Goal: Information Seeking & Learning: Learn about a topic

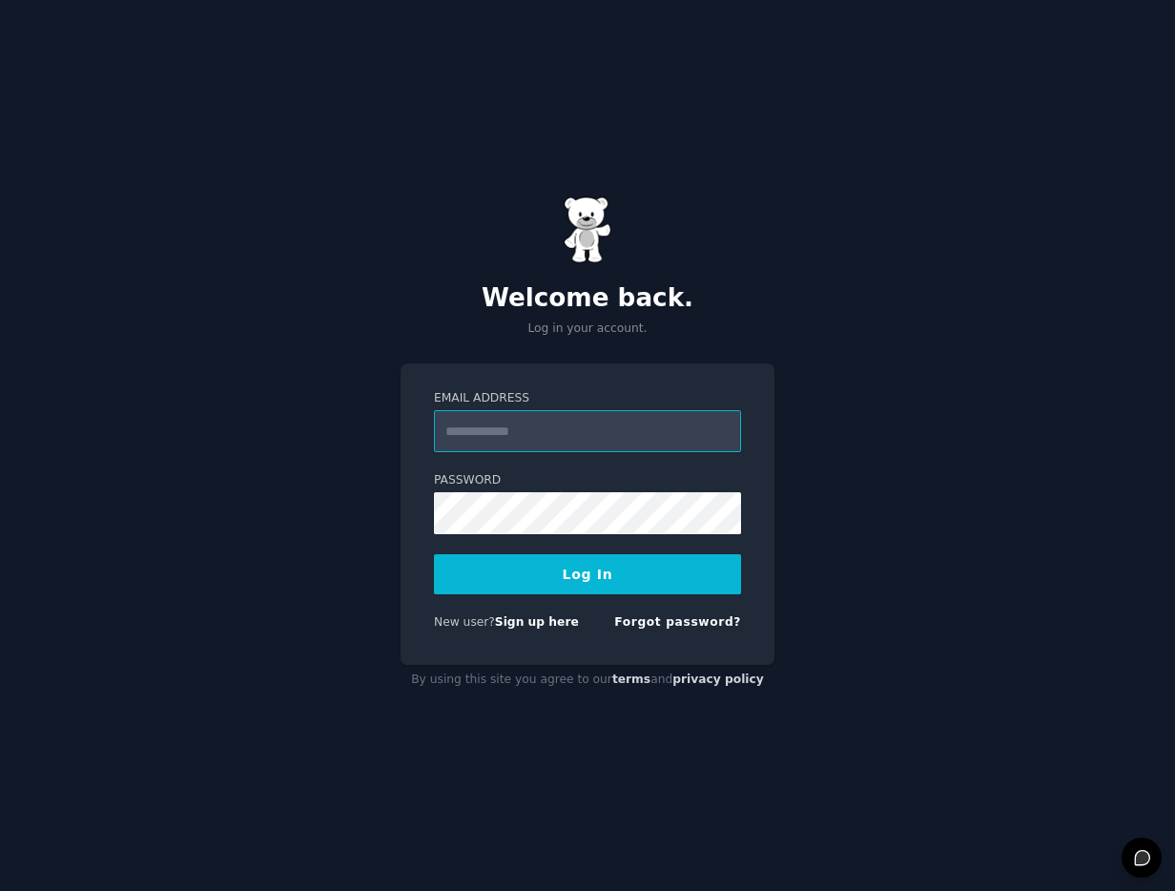
type input "**********"
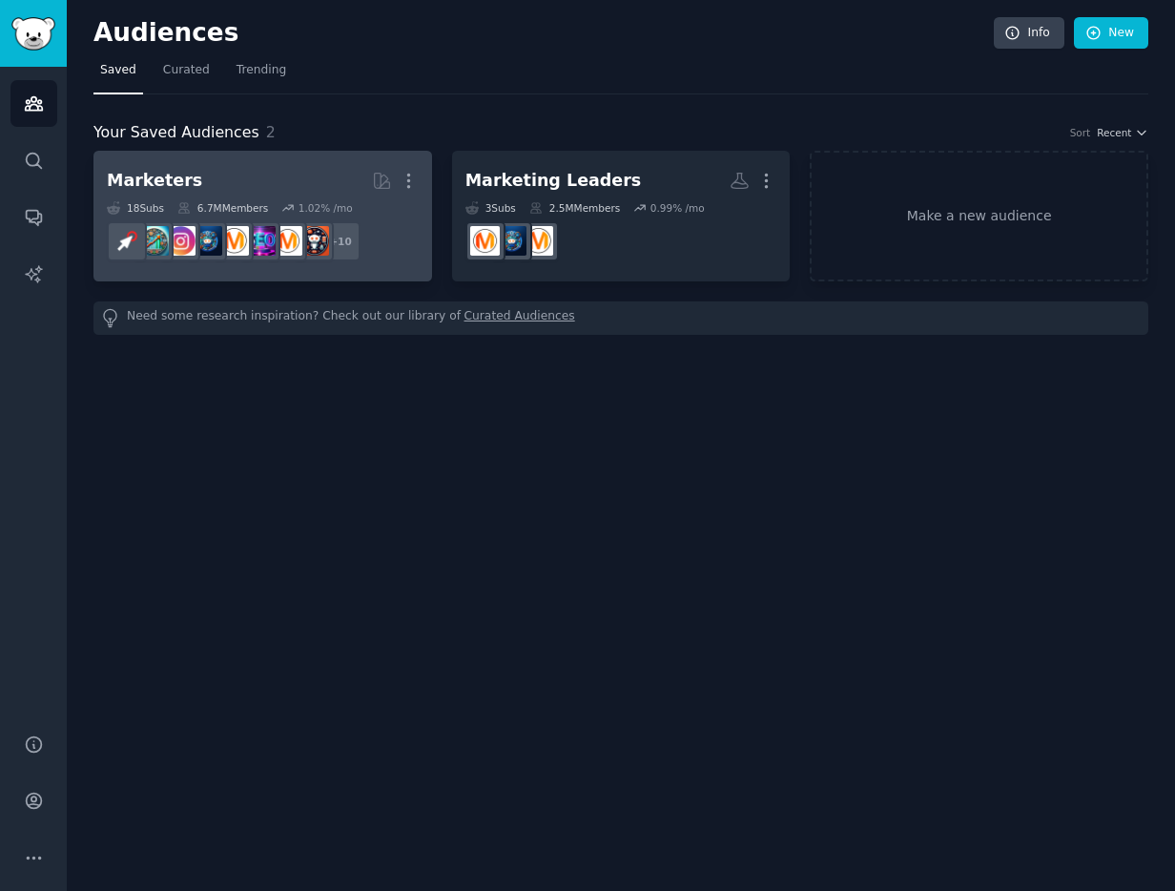
click at [116, 183] on div "Marketers" at bounding box center [154, 181] width 95 height 24
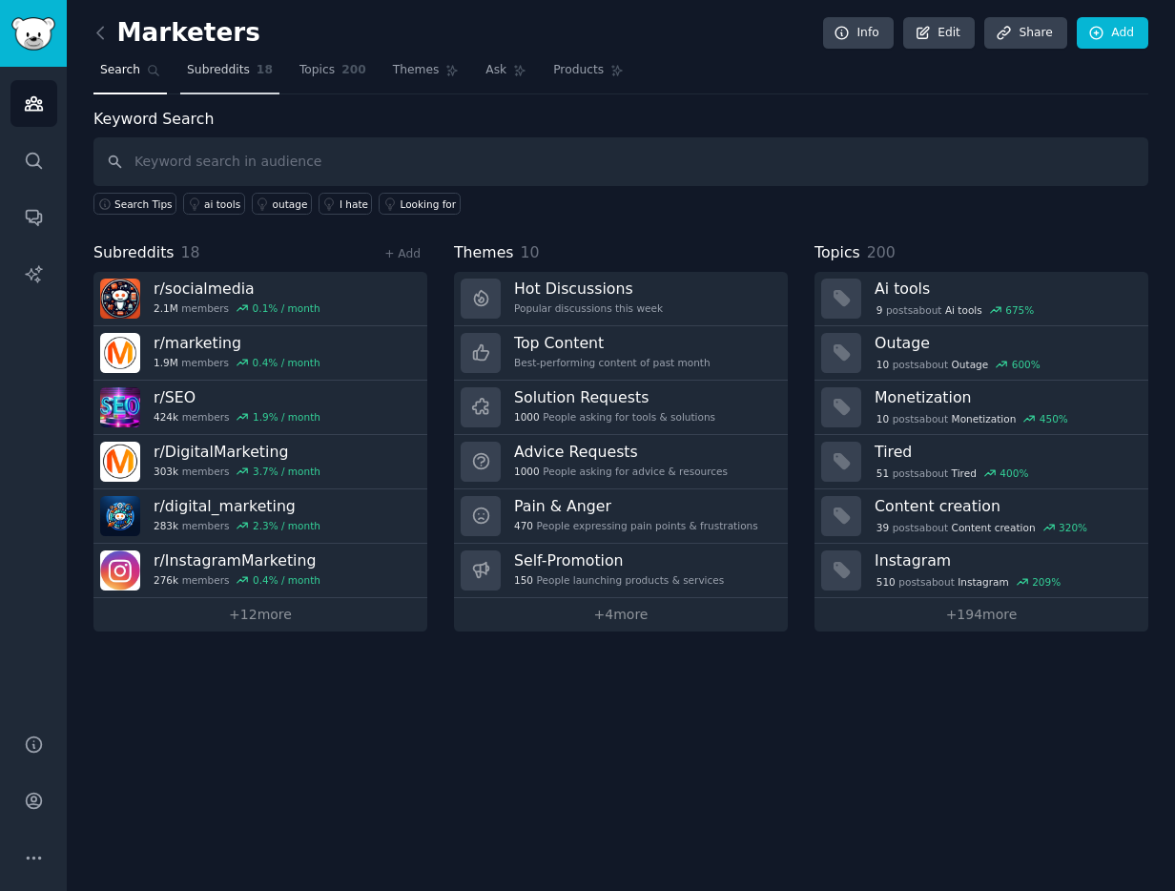
click at [230, 71] on span "Subreddits" at bounding box center [218, 70] width 63 height 17
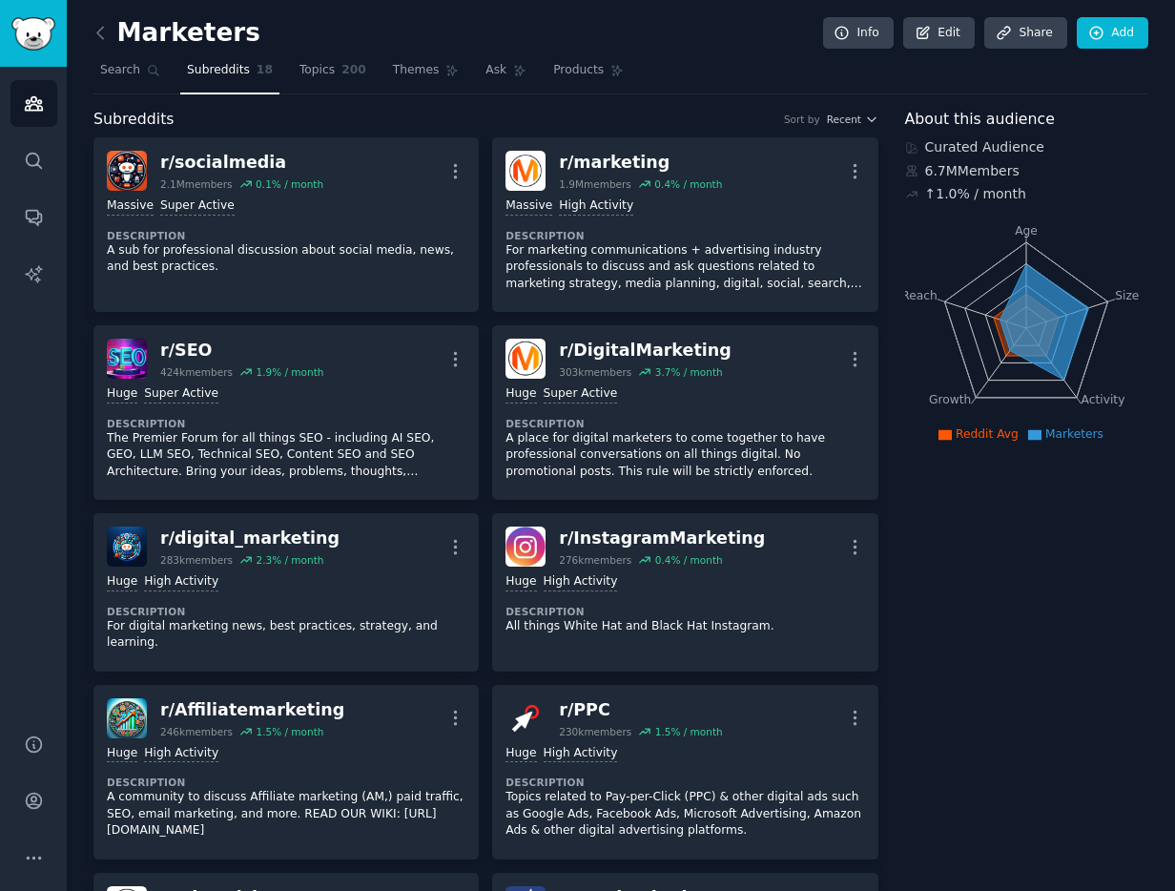
click at [349, 53] on div "Marketers Info Edit Share Add" at bounding box center [620, 36] width 1055 height 39
click at [344, 70] on span "200" at bounding box center [354, 70] width 25 height 17
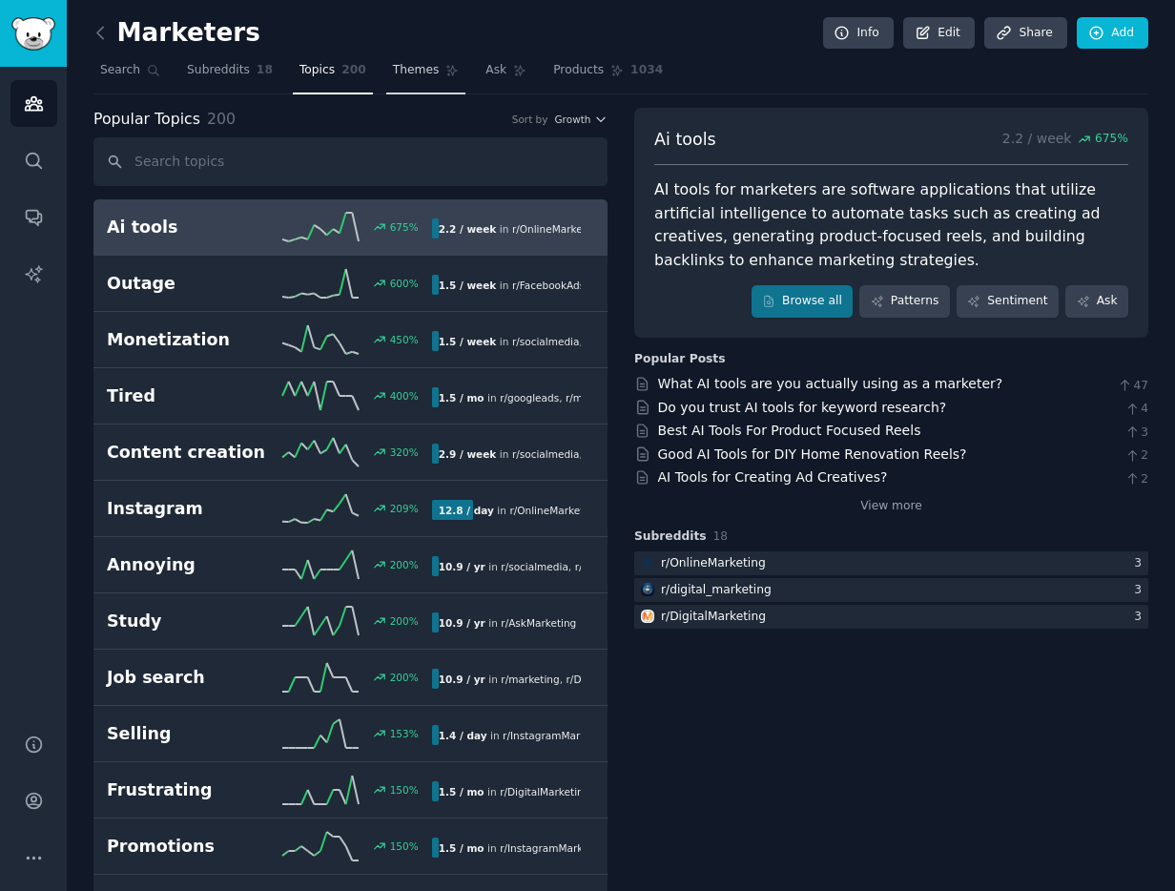
click at [404, 79] on link "Themes" at bounding box center [426, 74] width 80 height 39
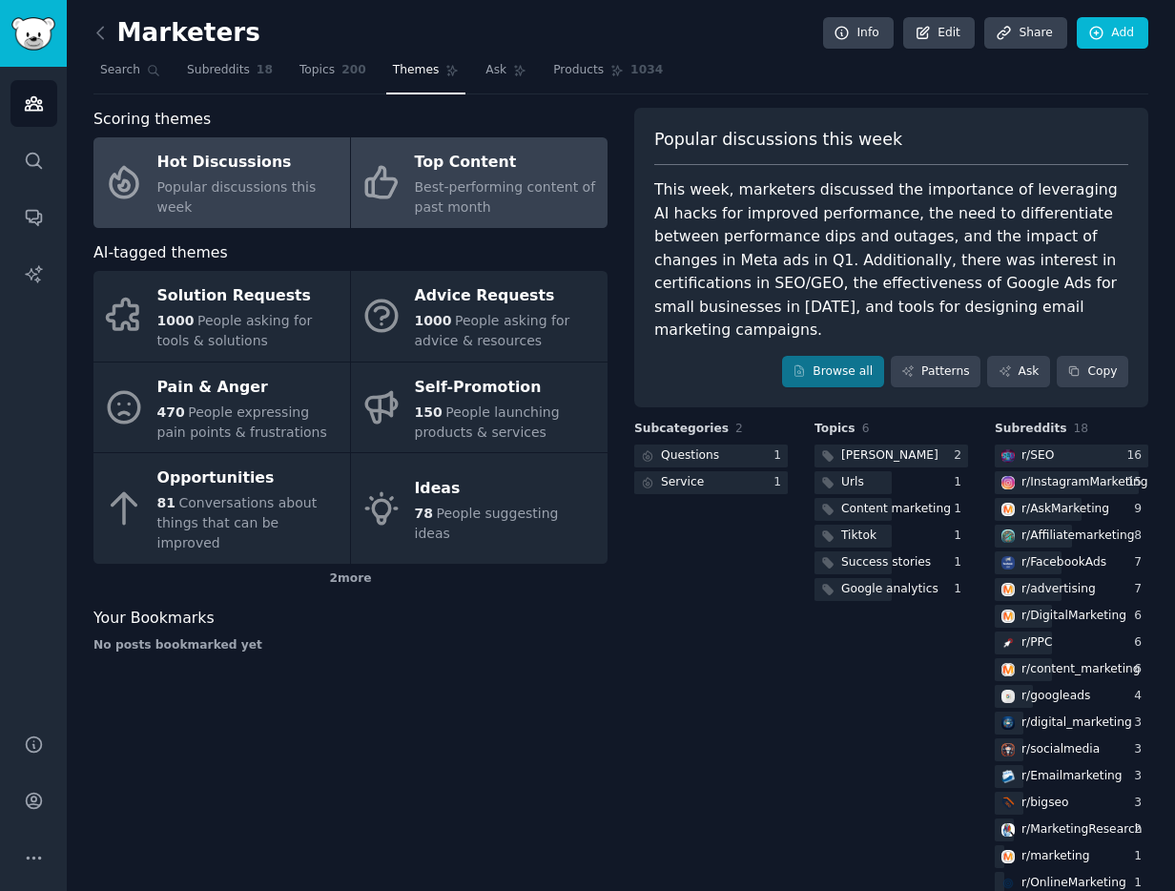
click at [429, 192] on span "Best-performing content of past month" at bounding box center [505, 196] width 181 height 35
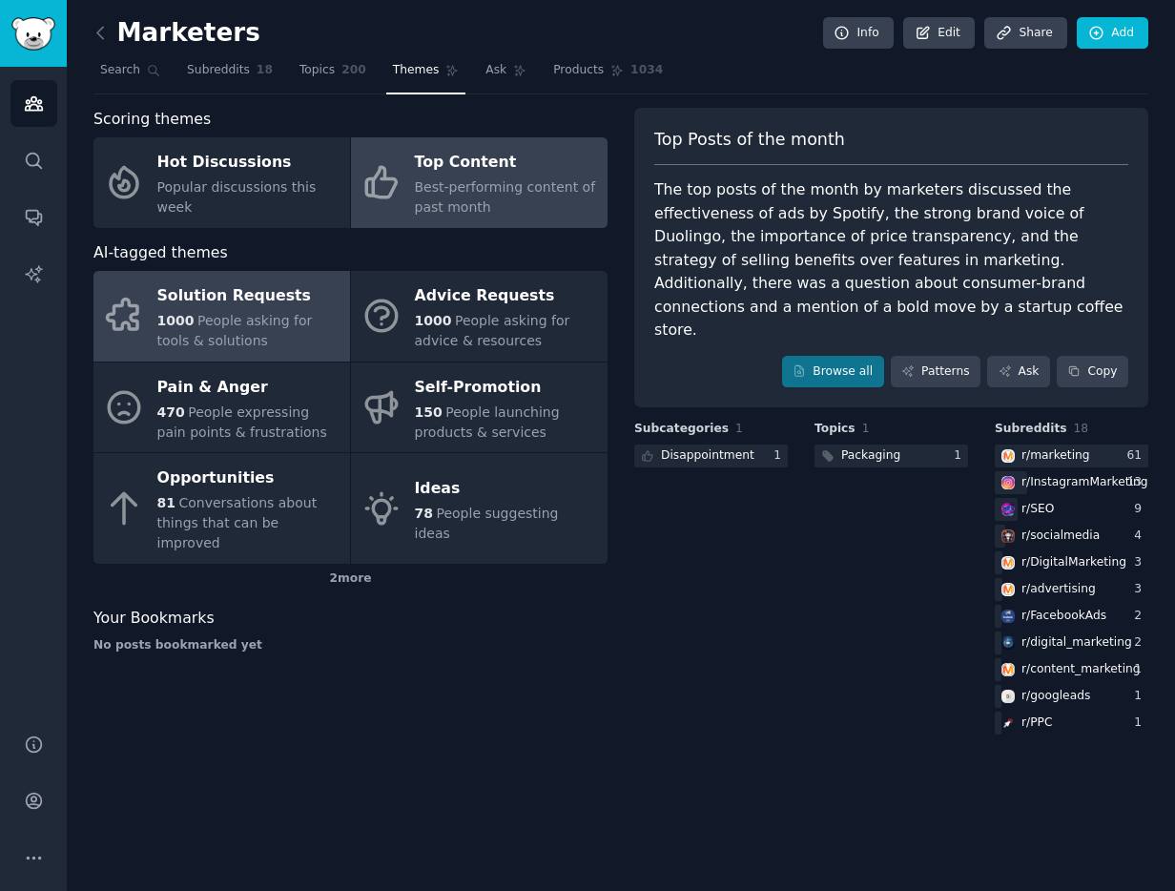
click at [227, 308] on div "Solution Requests" at bounding box center [248, 296] width 183 height 31
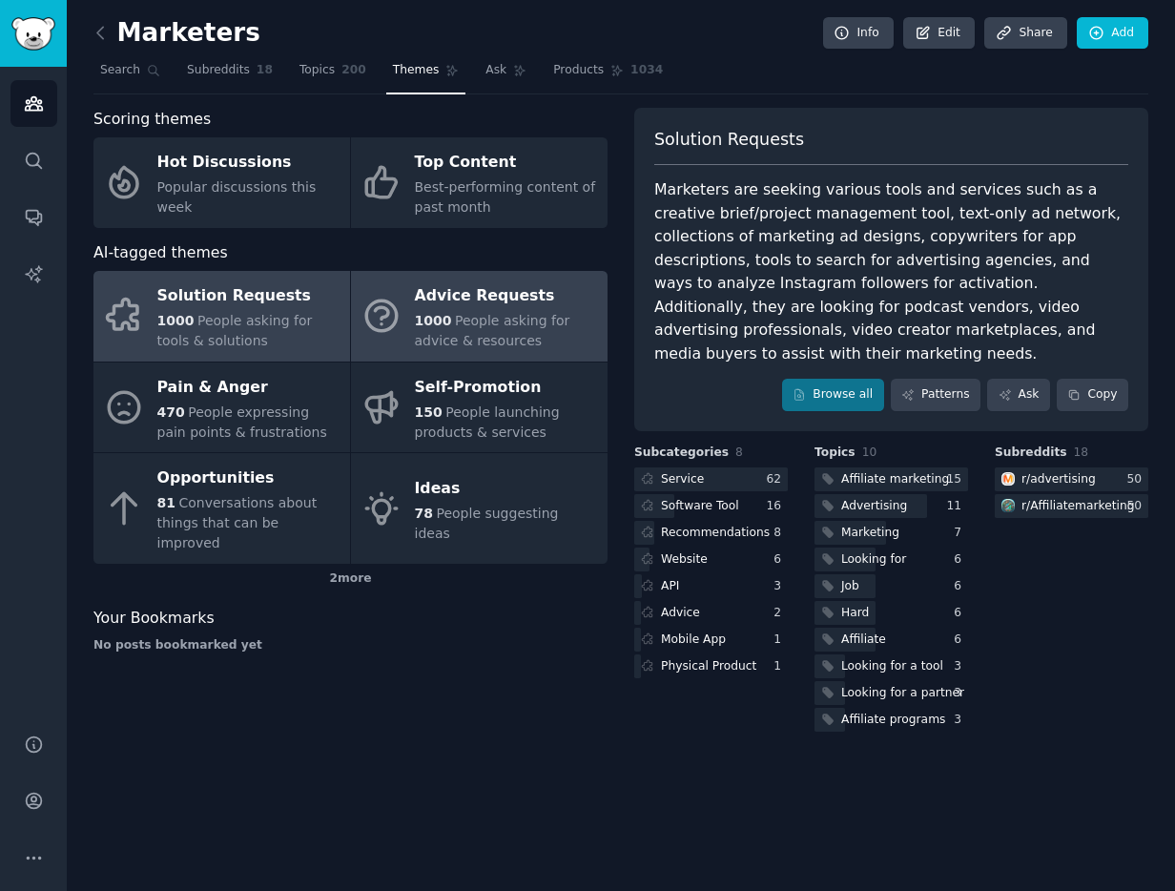
click at [461, 340] on span "People asking for advice & resources" at bounding box center [492, 330] width 155 height 35
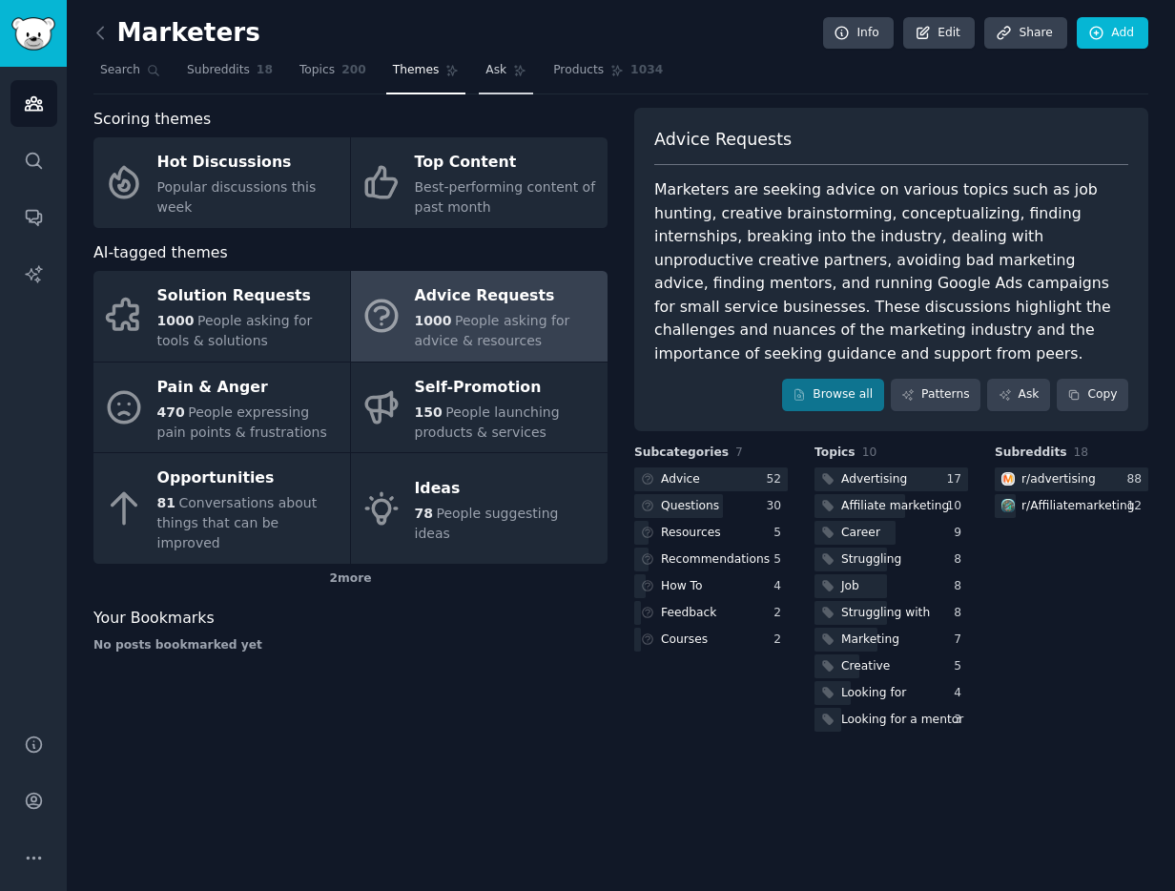
click at [486, 67] on span "Ask" at bounding box center [496, 70] width 21 height 17
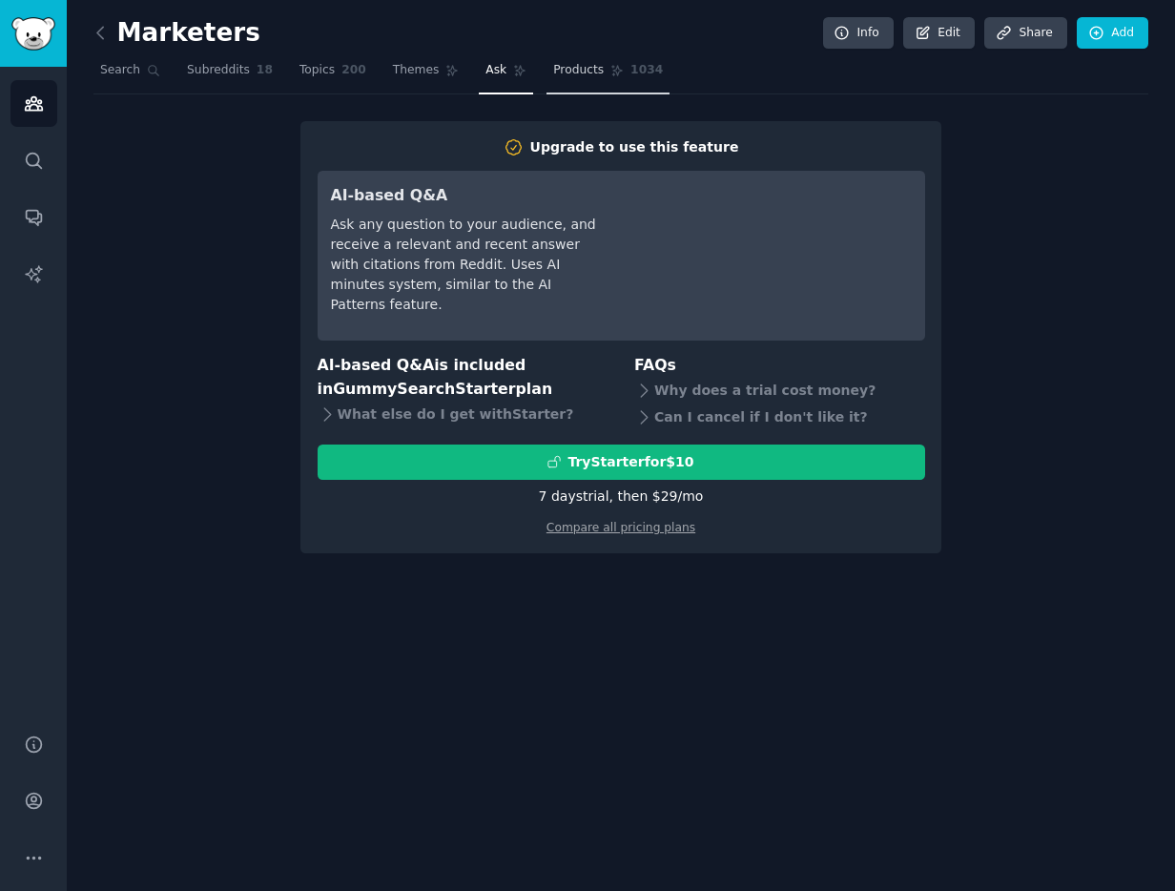
click at [591, 62] on span "Products" at bounding box center [578, 70] width 51 height 17
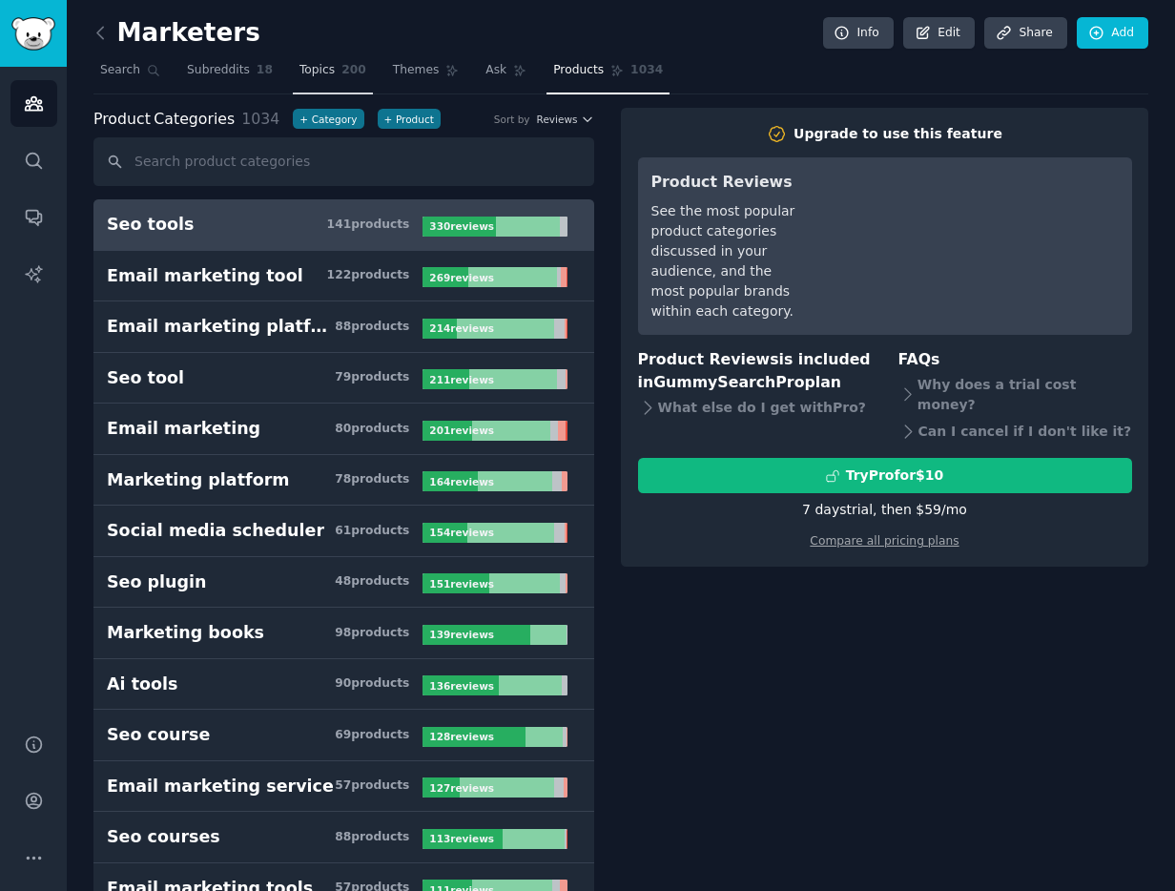
click at [342, 68] on span "200" at bounding box center [354, 70] width 25 height 17
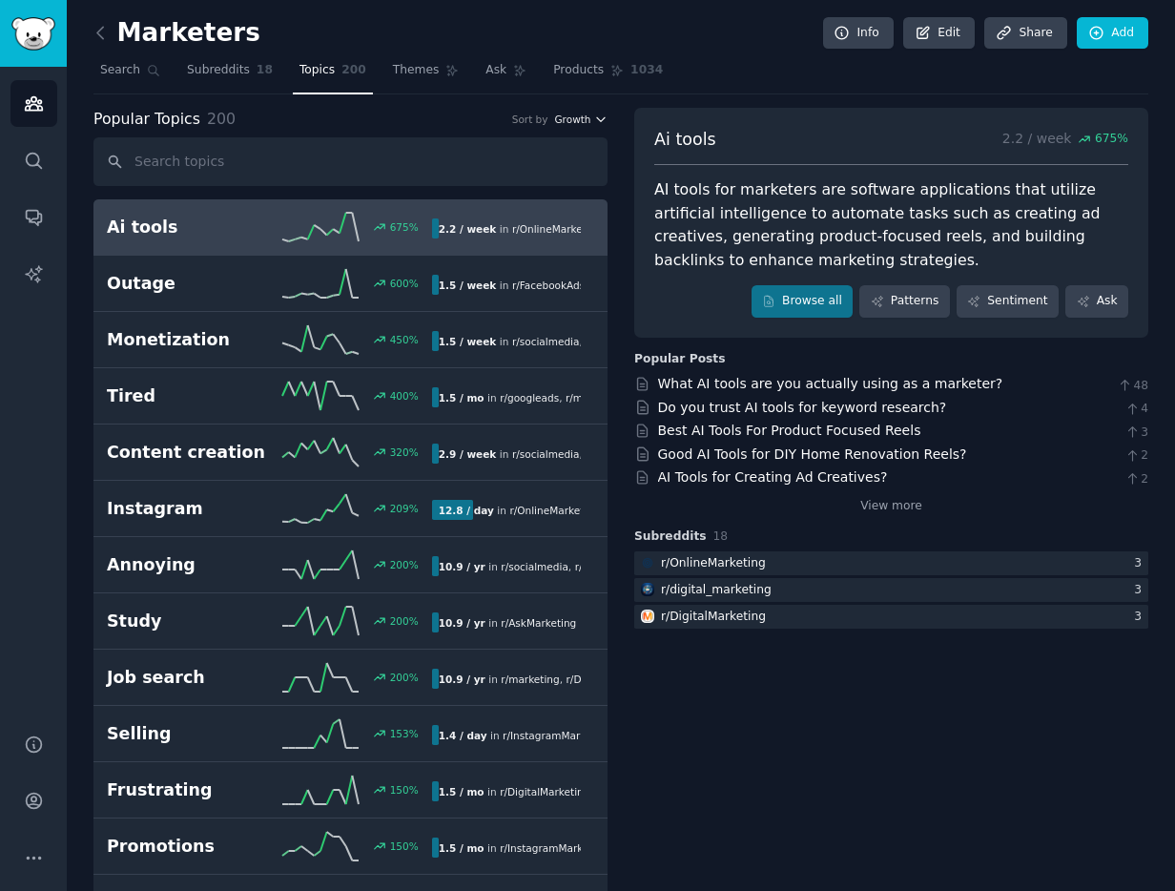
click at [554, 122] on span "Growth" at bounding box center [572, 119] width 36 height 13
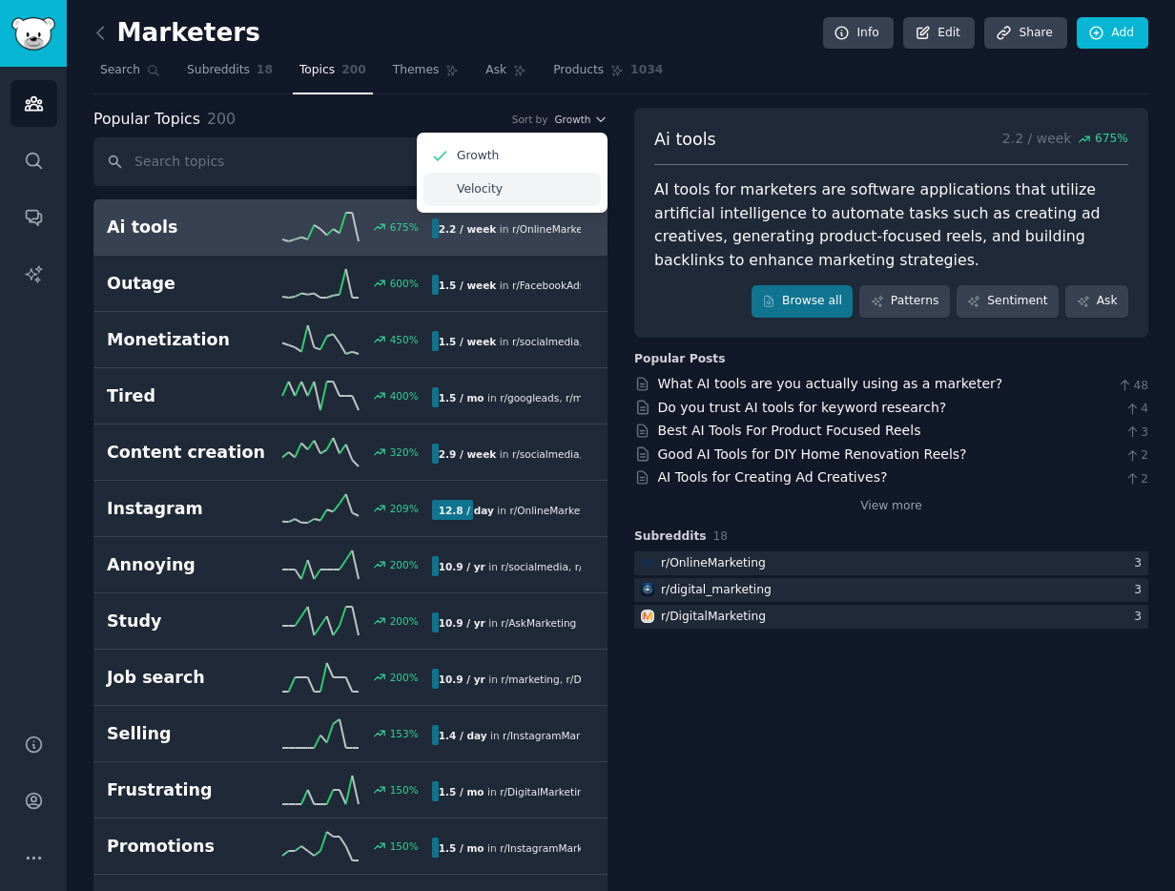
click at [564, 183] on div "Velocity" at bounding box center [512, 189] width 177 height 33
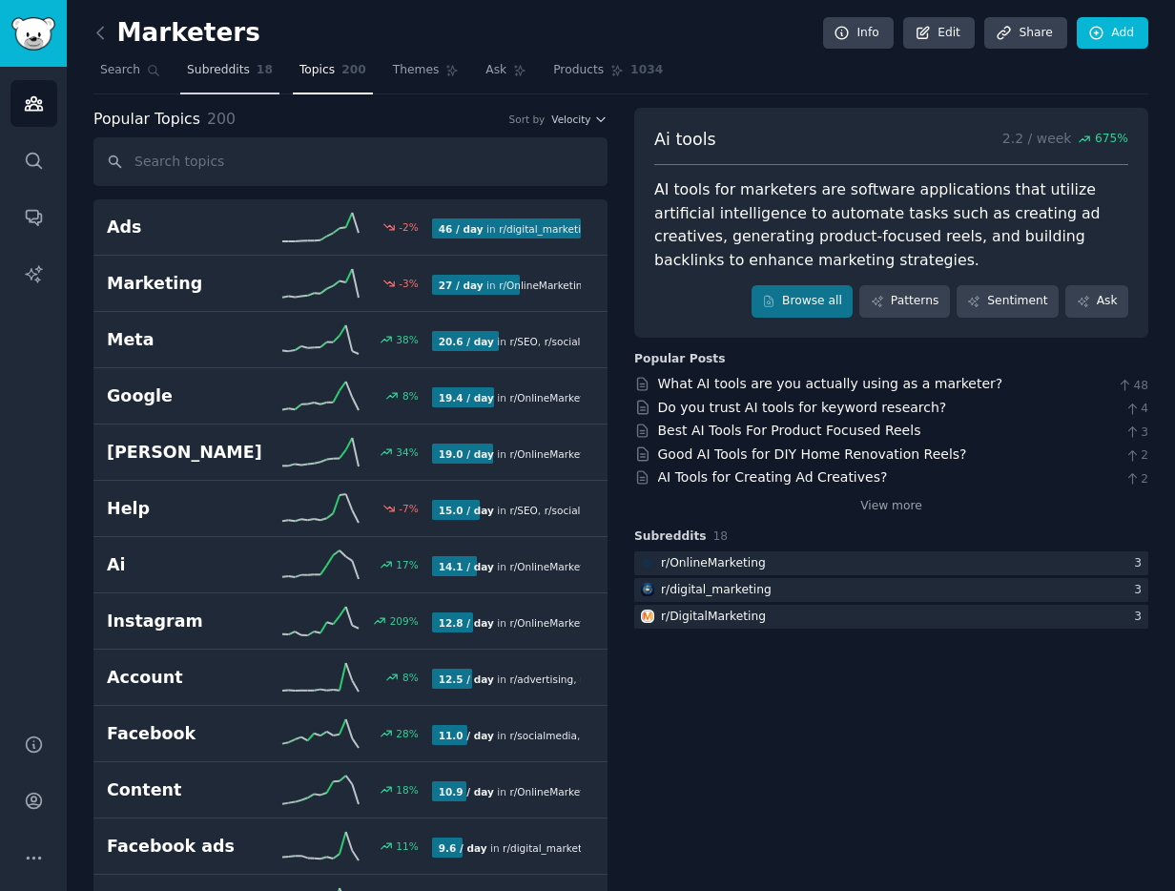
click at [237, 85] on link "Subreddits 18" at bounding box center [229, 74] width 99 height 39
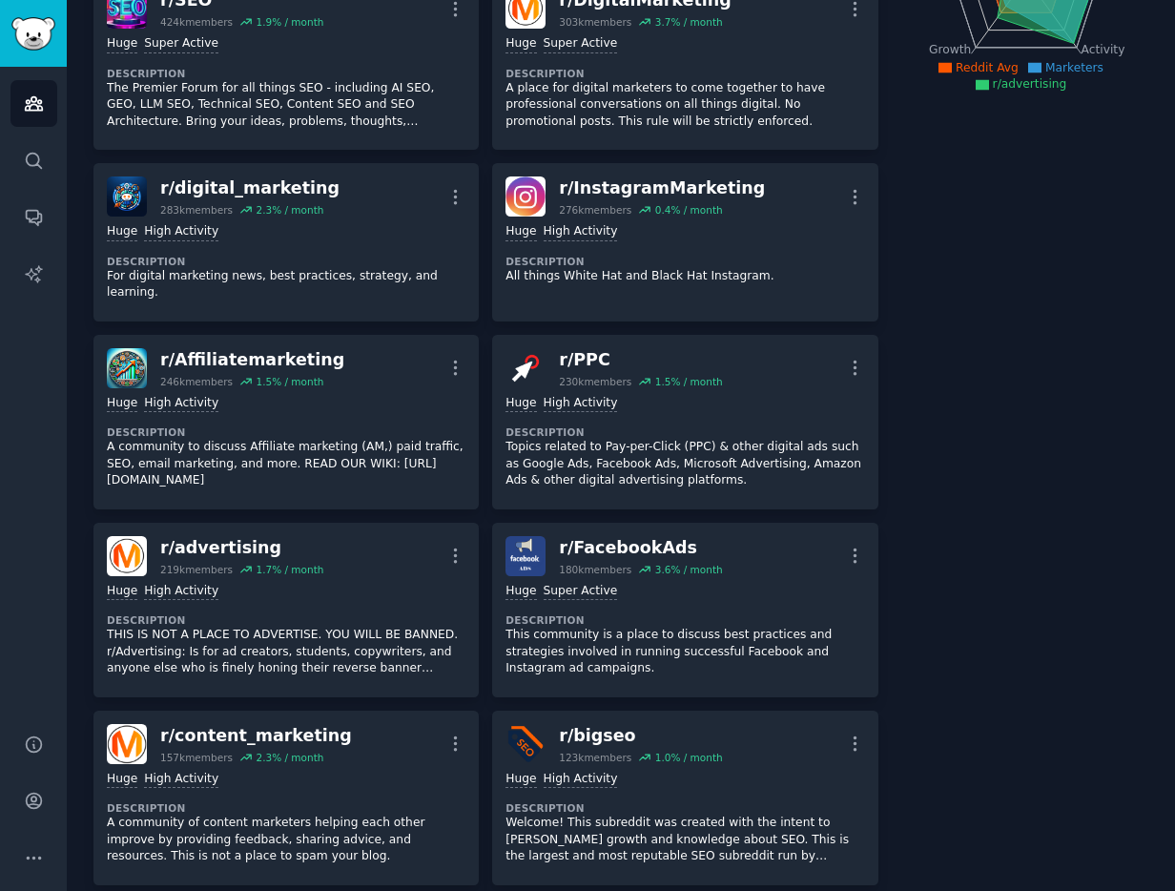
scroll to position [591, 0]
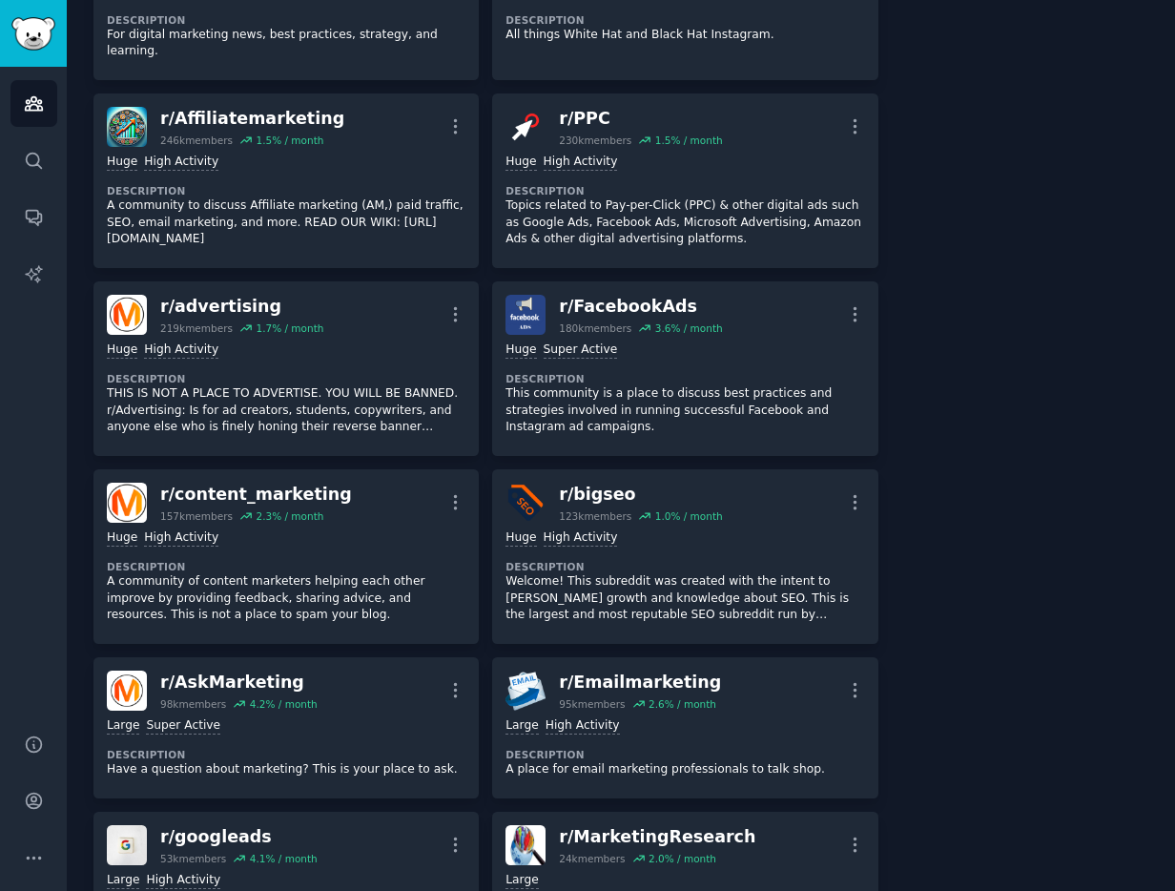
click at [245, 303] on div "r/ advertising" at bounding box center [241, 307] width 163 height 24
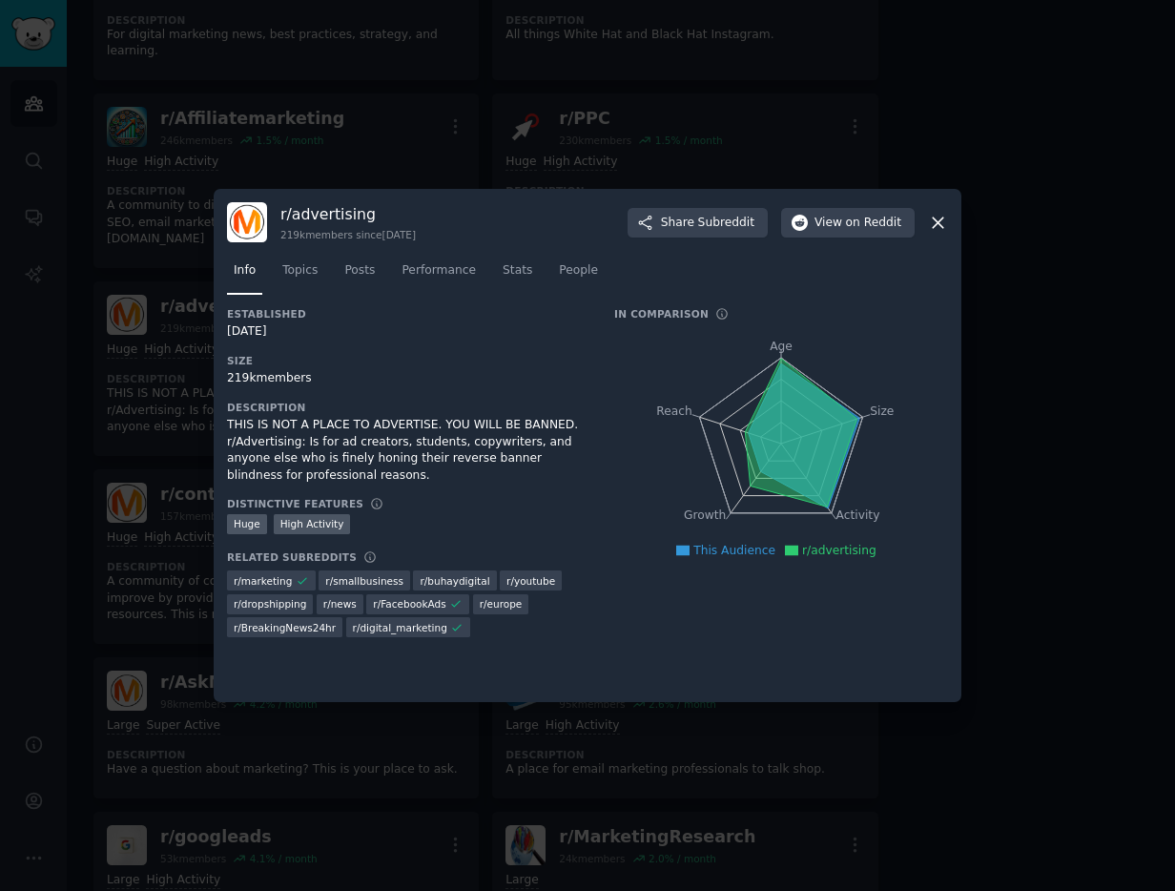
drag, startPoint x: 396, startPoint y: 434, endPoint x: 423, endPoint y: 479, distance: 52.2
click at [423, 479] on div "THIS IS NOT A PLACE TO ADVERTISE. YOU WILL BE BANNED. r/Advertising: Is for ad …" at bounding box center [407, 450] width 361 height 67
drag, startPoint x: 423, startPoint y: 479, endPoint x: 405, endPoint y: 455, distance: 29.4
click at [405, 455] on div "THIS IS NOT A PLACE TO ADVERTISE. YOU WILL BE BANNED. r/Advertising: Is for ad …" at bounding box center [407, 450] width 361 height 67
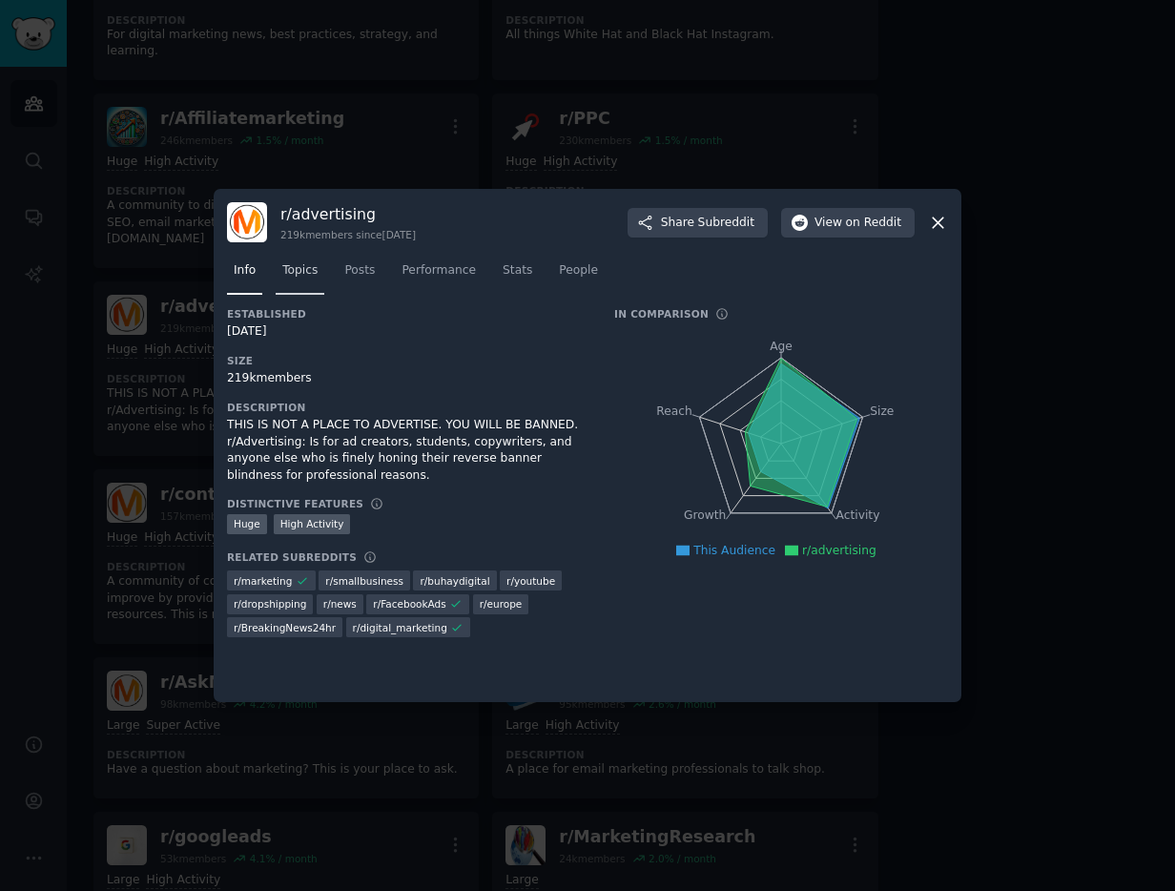
click at [296, 263] on span "Topics" at bounding box center [299, 270] width 35 height 17
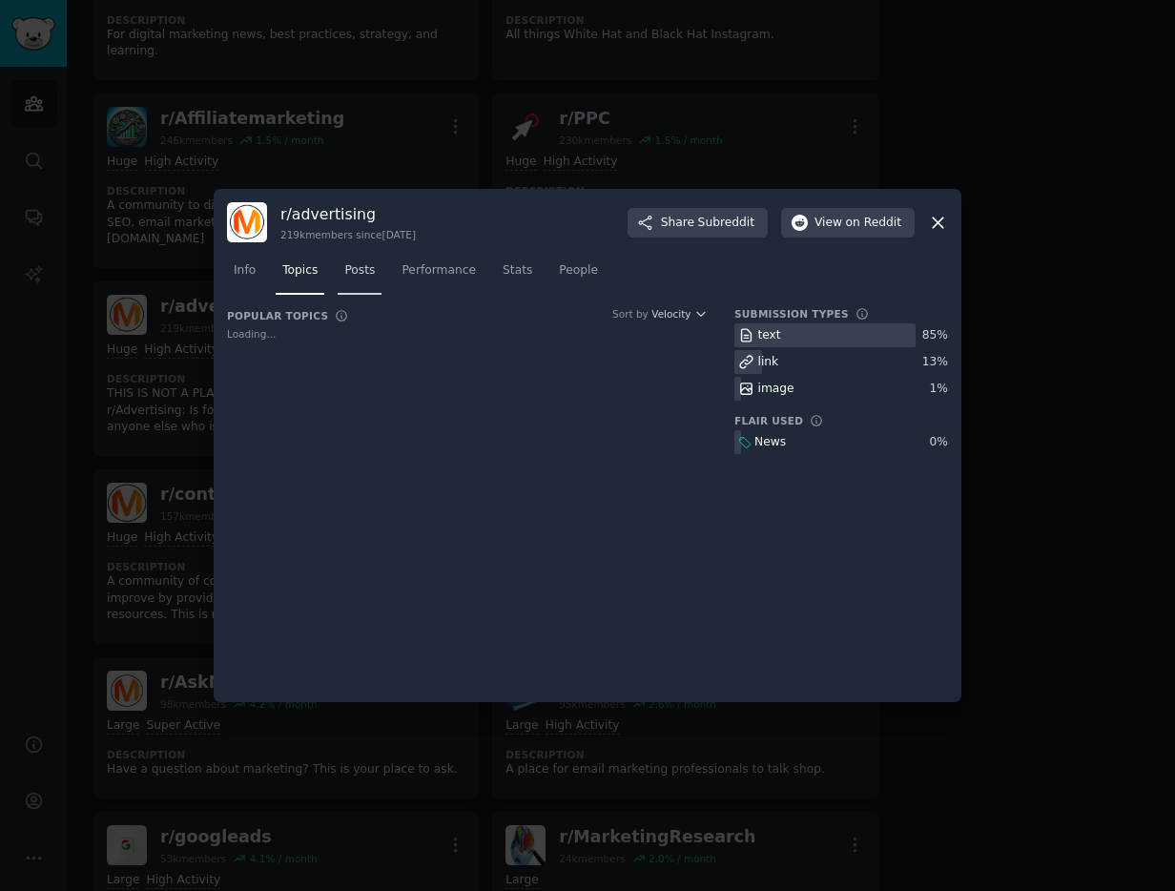
click at [366, 276] on span "Posts" at bounding box center [359, 270] width 31 height 17
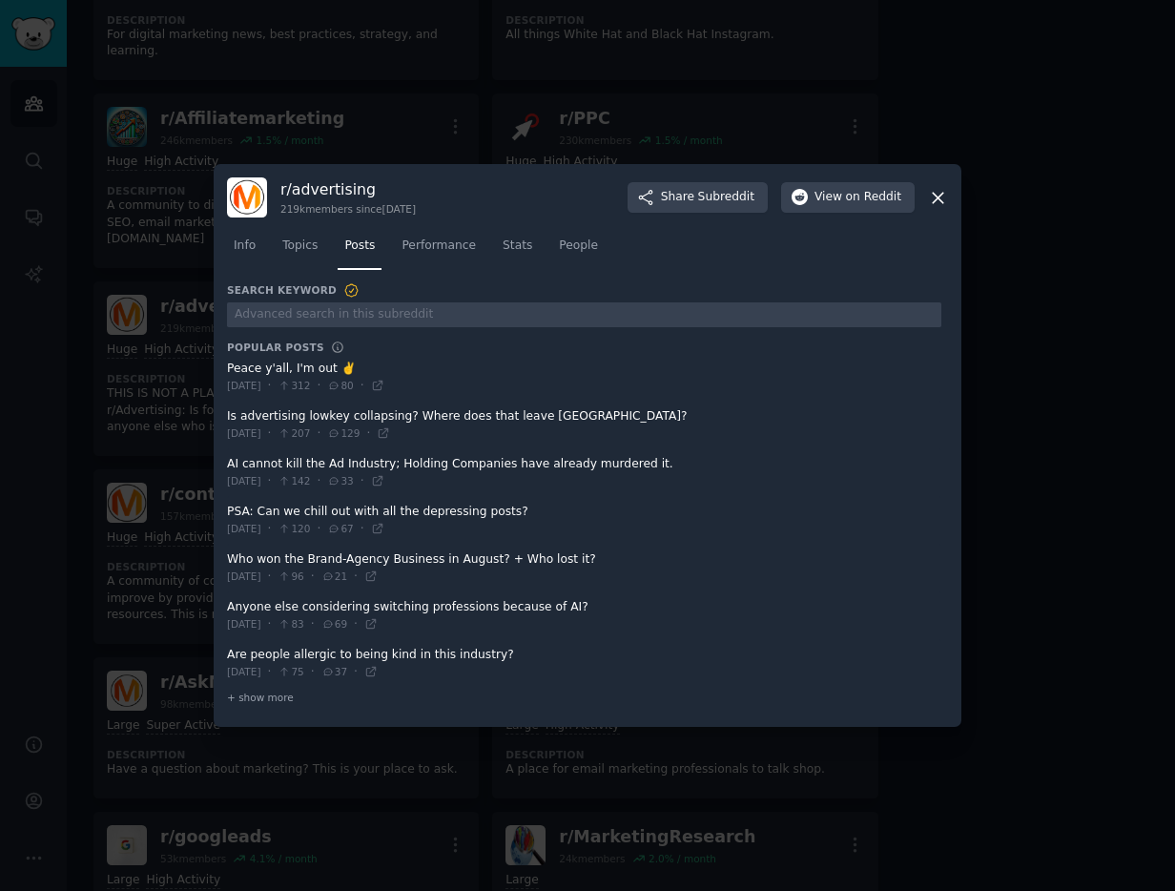
click at [71, 306] on div at bounding box center [587, 445] width 1175 height 891
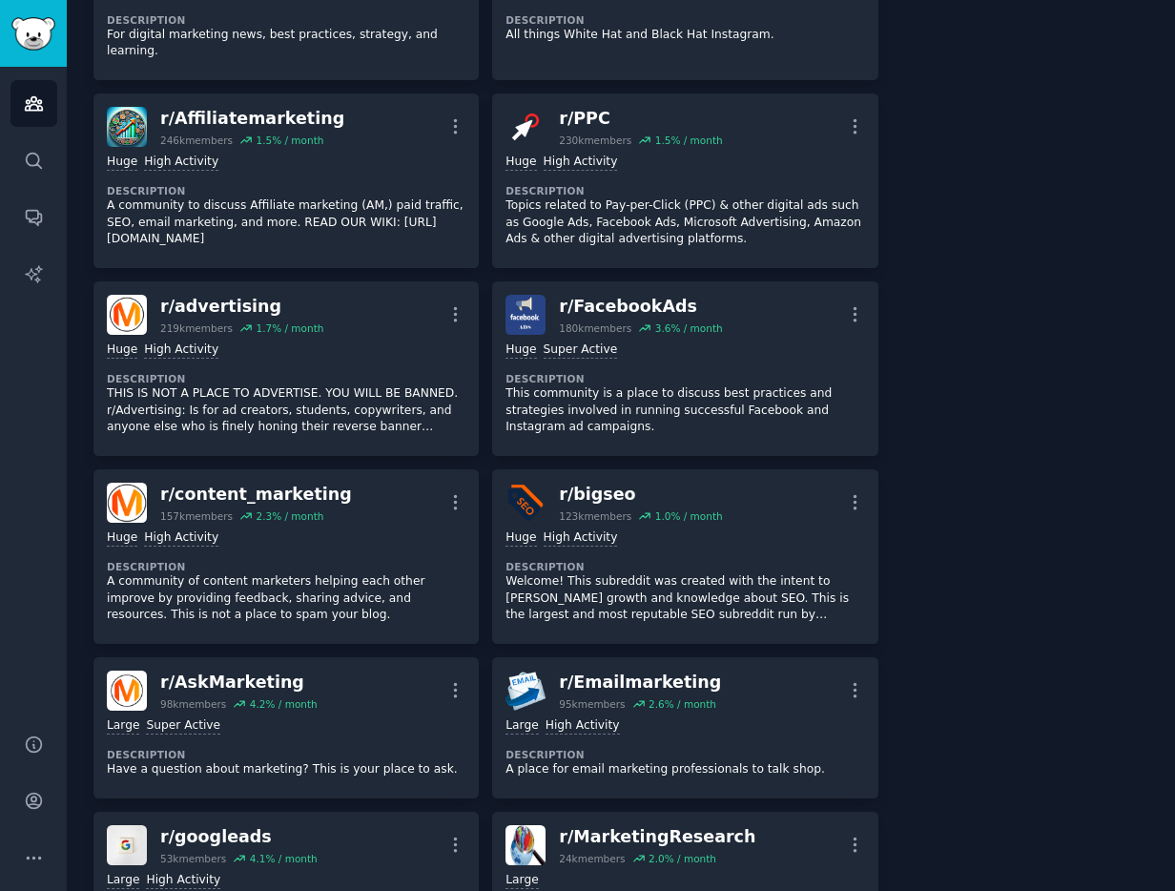
scroll to position [195, 0]
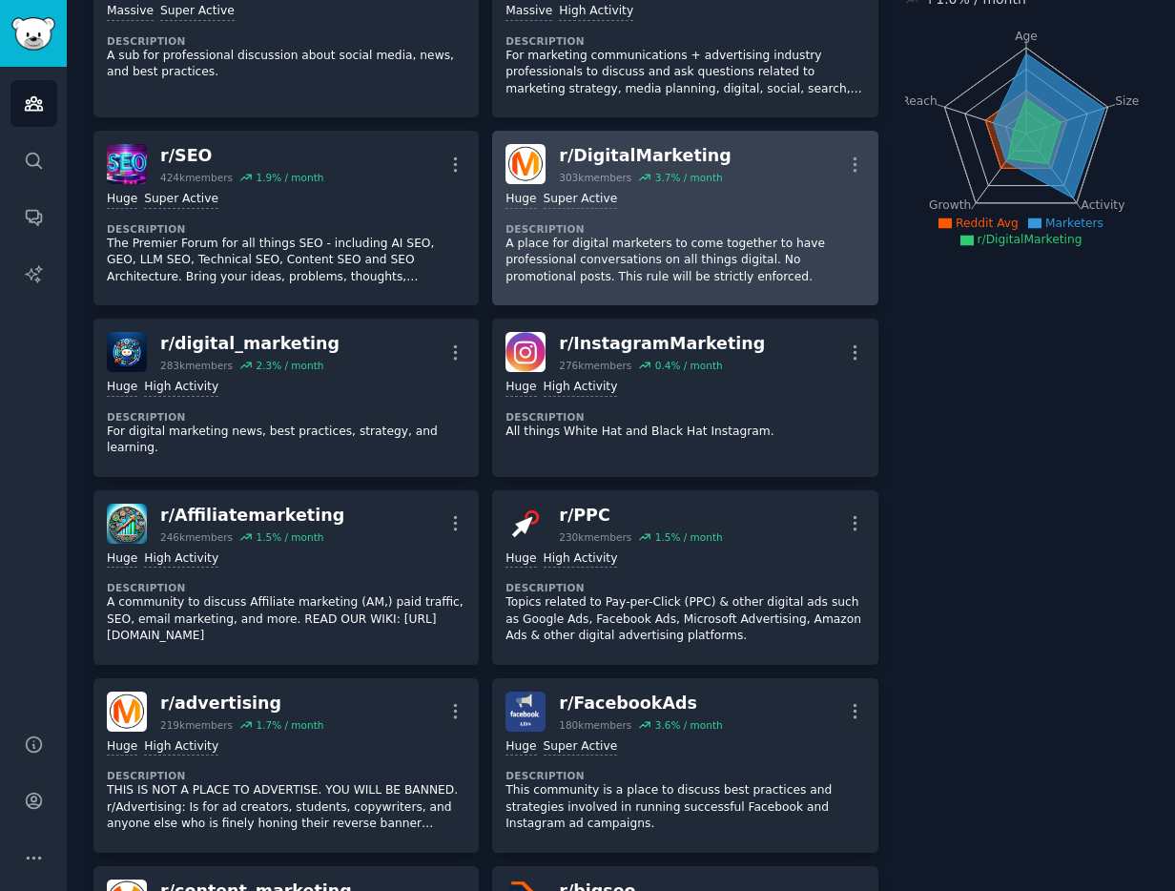
click at [592, 153] on div "r/ DigitalMarketing" at bounding box center [645, 156] width 173 height 24
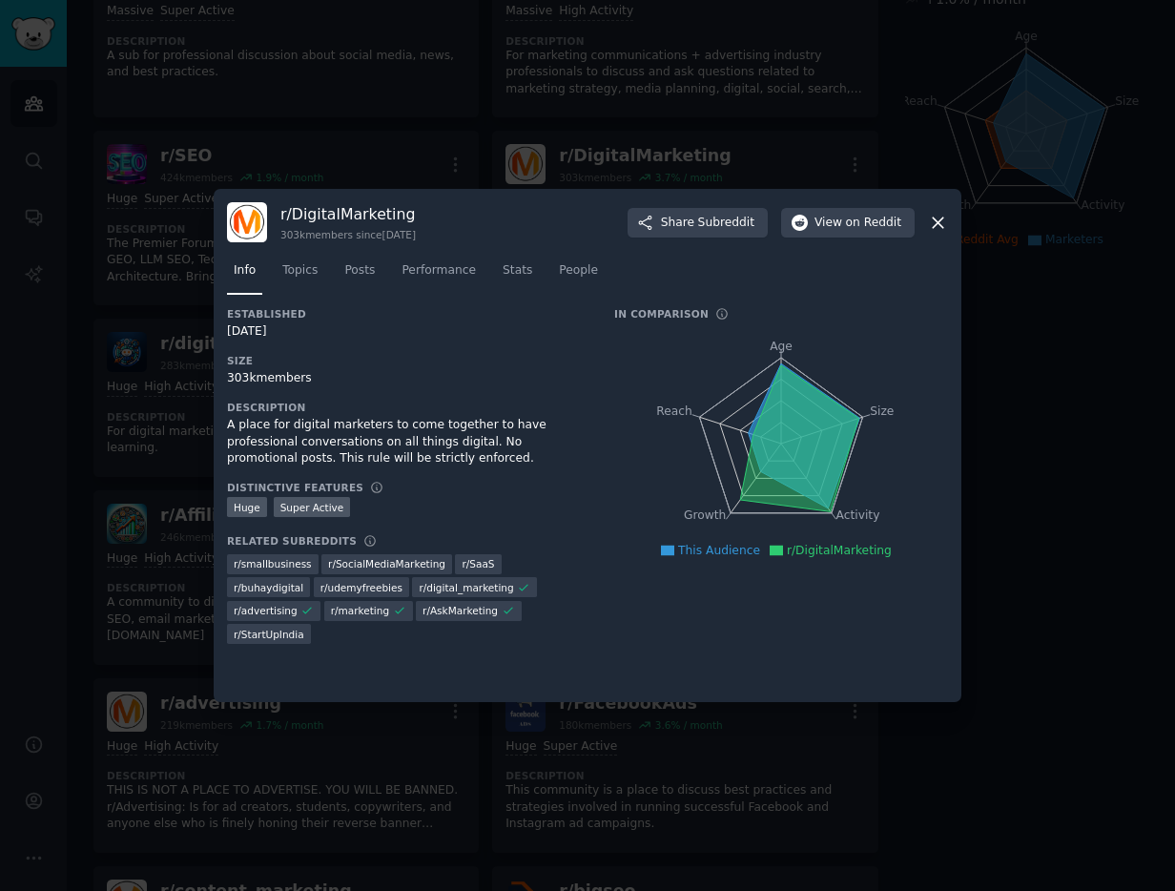
click at [328, 279] on nav "Info Topics Posts Performance Stats People" at bounding box center [587, 275] width 721 height 39
click at [373, 271] on span "Posts" at bounding box center [359, 270] width 31 height 17
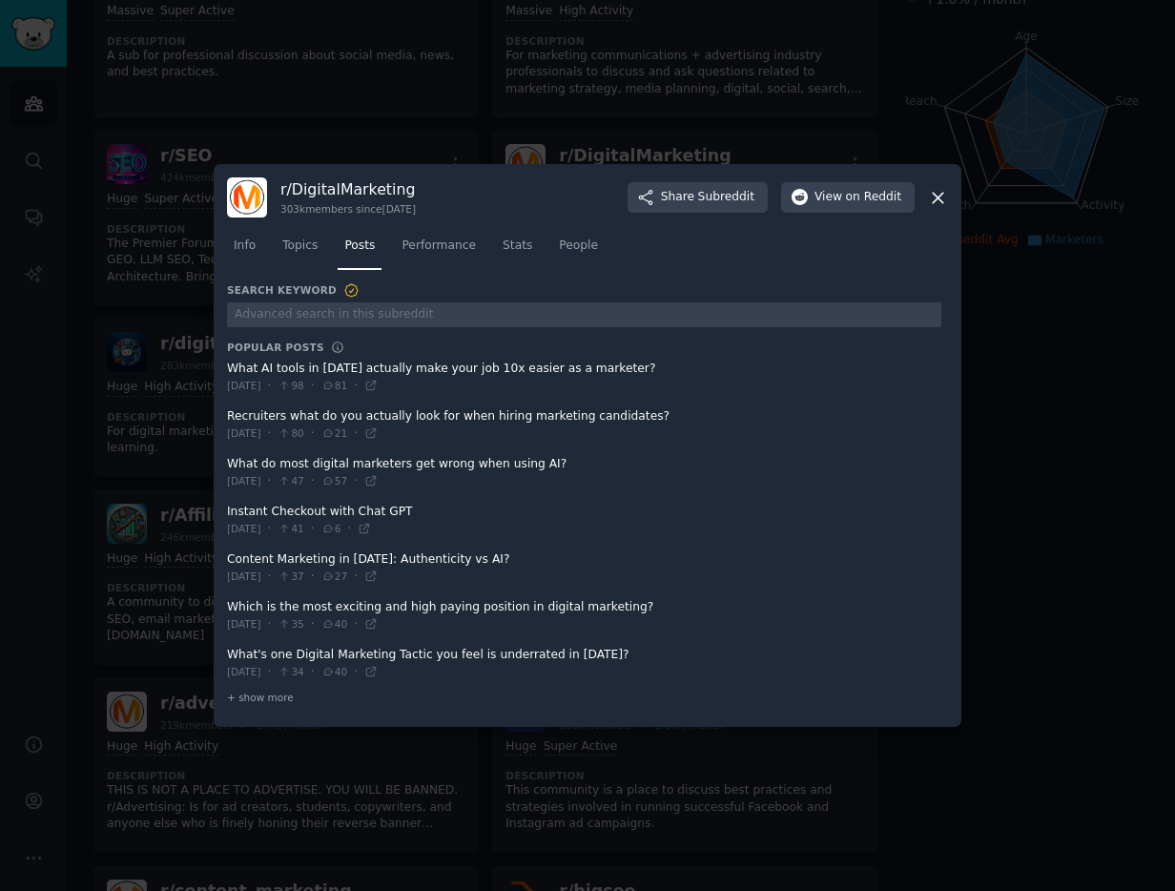
click at [929, 199] on icon at bounding box center [938, 198] width 20 height 20
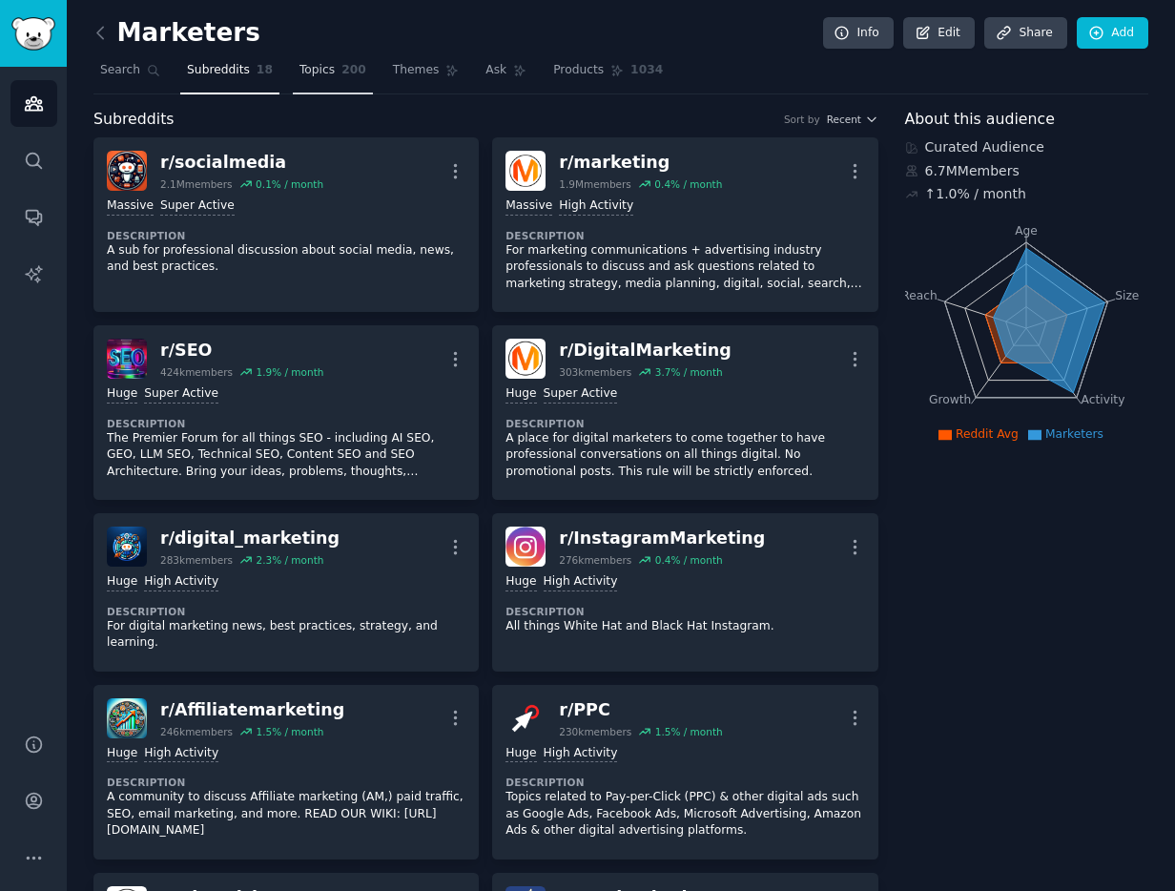
click at [323, 71] on span "Topics" at bounding box center [317, 70] width 35 height 17
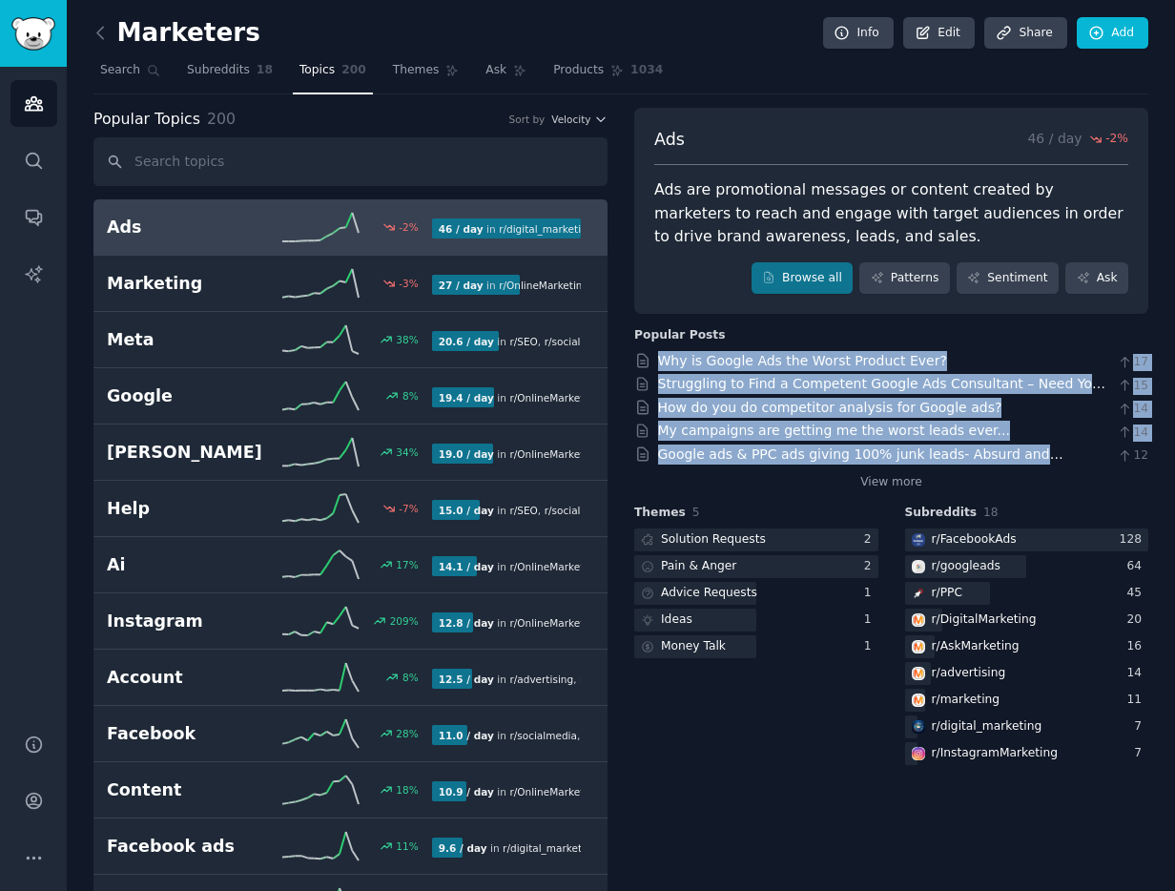
drag, startPoint x: 653, startPoint y: 354, endPoint x: 1102, endPoint y: 464, distance: 461.6
click at [1102, 464] on div "Why is Google Ads the Worst Product Ever? 17 Struggling to Find a Competent Goo…" at bounding box center [891, 421] width 514 height 141
copy div "Why is Google Ads the Worst Product Ever? 17 Struggling to Find a Competent Goo…"
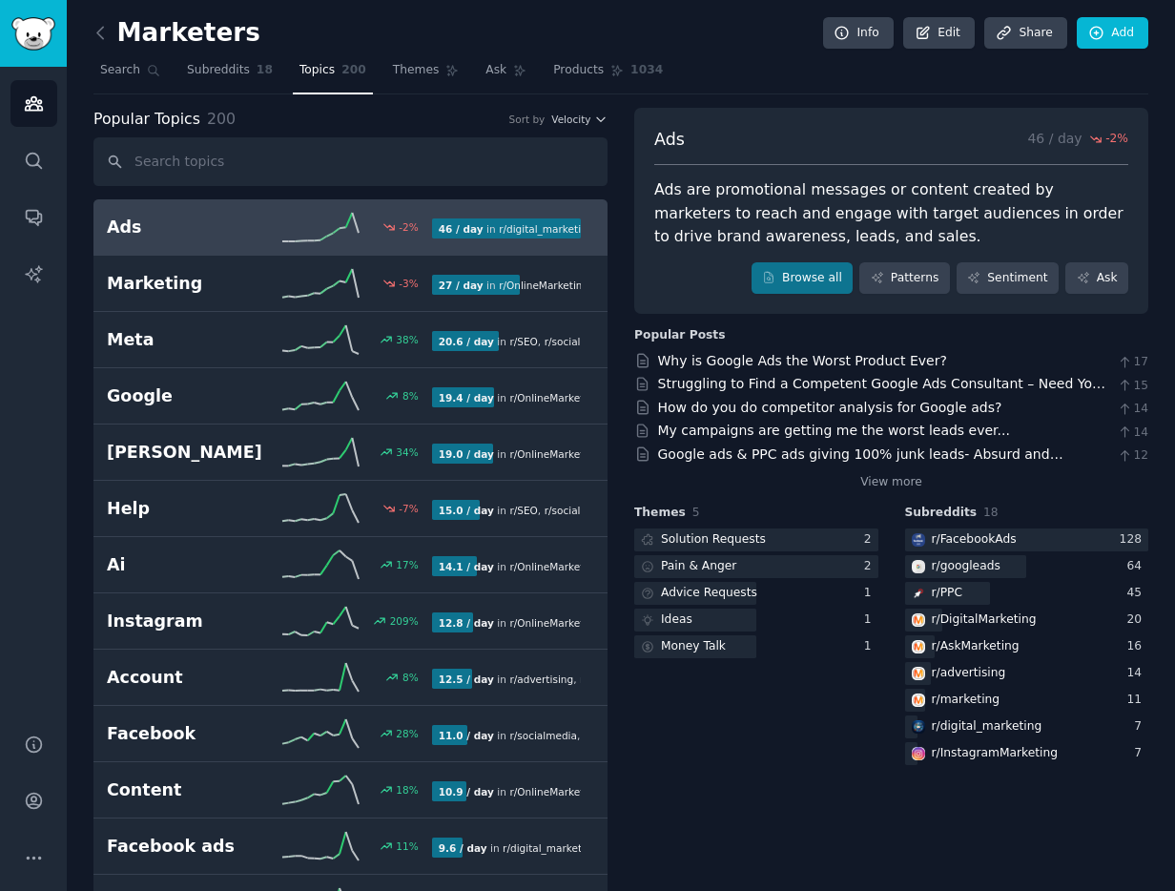
click at [409, 72] on span "Themes" at bounding box center [416, 70] width 47 height 17
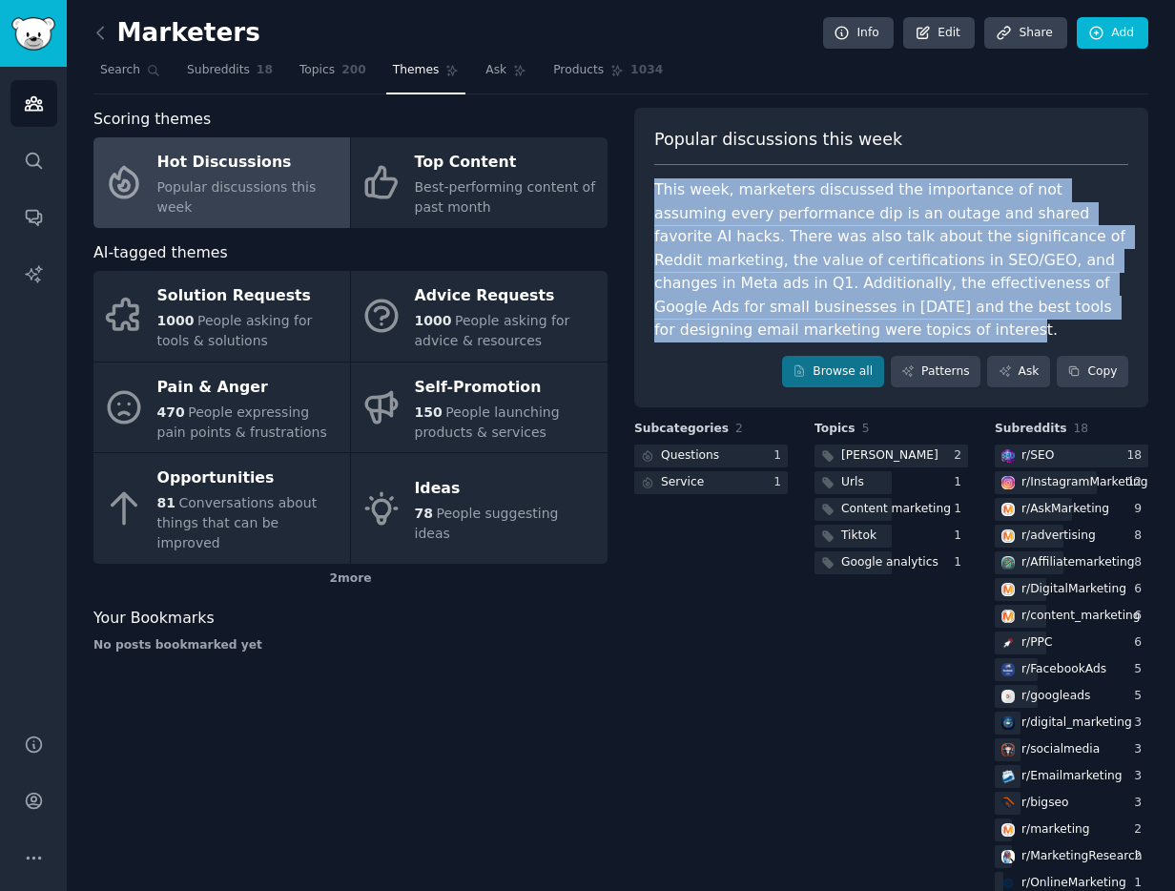
drag, startPoint x: 652, startPoint y: 188, endPoint x: 738, endPoint y: 327, distance: 164.1
click at [738, 327] on div "This week, marketers discussed the importance of not assuming every performance…" at bounding box center [891, 260] width 474 height 164
copy div "This week, marketers discussed the importance of not assuming every performance…"
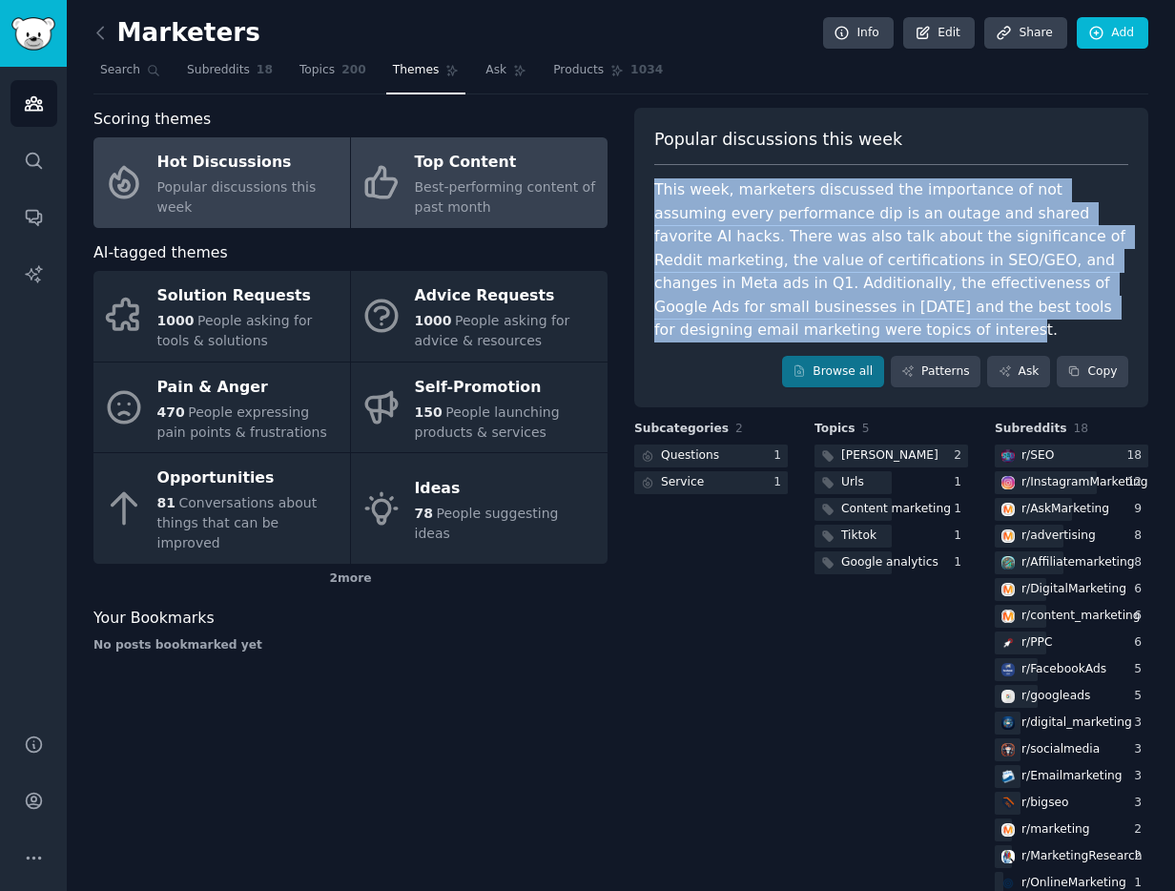
click at [458, 150] on div "Top Content" at bounding box center [506, 163] width 183 height 31
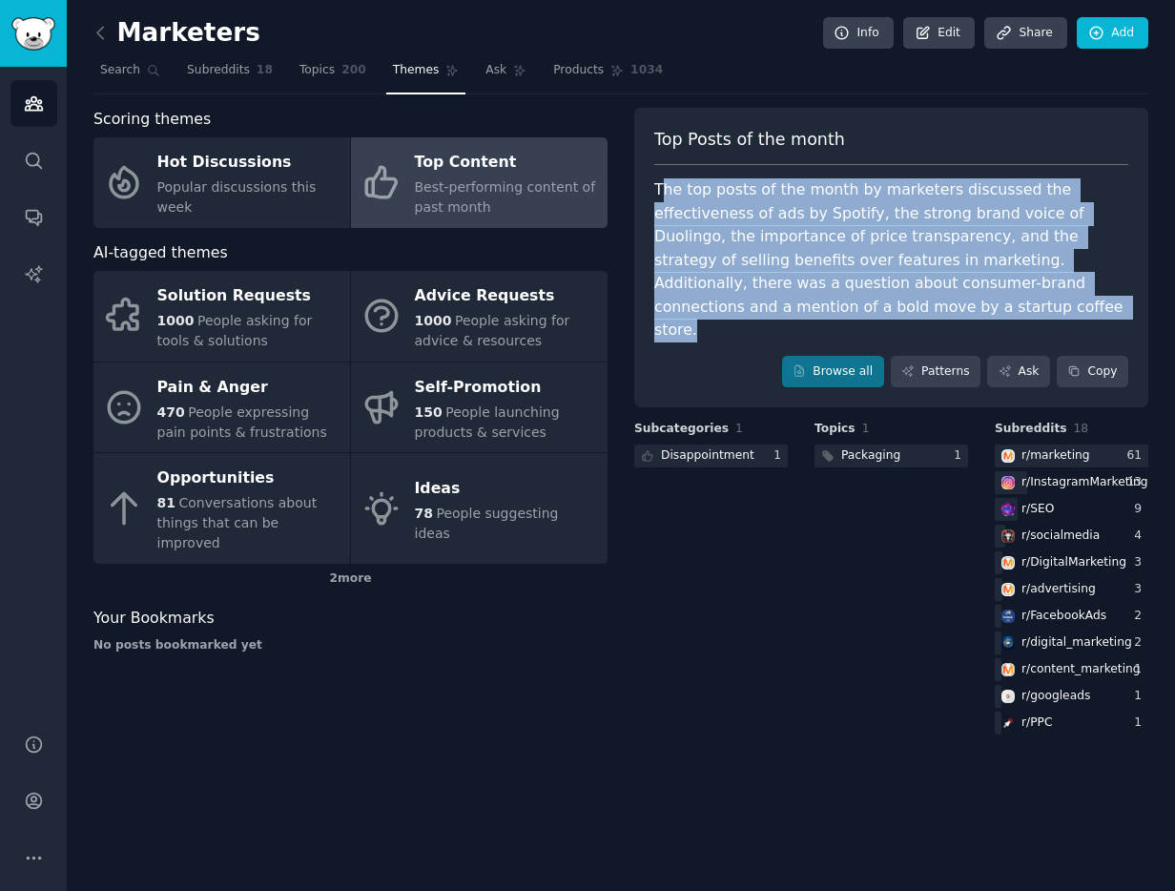
drag, startPoint x: 660, startPoint y: 189, endPoint x: 794, endPoint y: 306, distance: 177.8
click at [794, 306] on div "The top posts of the month by marketers discussed the effectiveness of ads by S…" at bounding box center [891, 260] width 474 height 164
click at [794, 305] on div "The top posts of the month by marketers discussed the effectiveness of ads by S…" at bounding box center [891, 260] width 474 height 164
drag, startPoint x: 794, startPoint y: 305, endPoint x: 647, endPoint y: 185, distance: 189.8
click at [647, 185] on div "Top Posts of the month The top posts of the month by marketers discussed the ef…" at bounding box center [891, 258] width 514 height 300
